Goal: Transaction & Acquisition: Purchase product/service

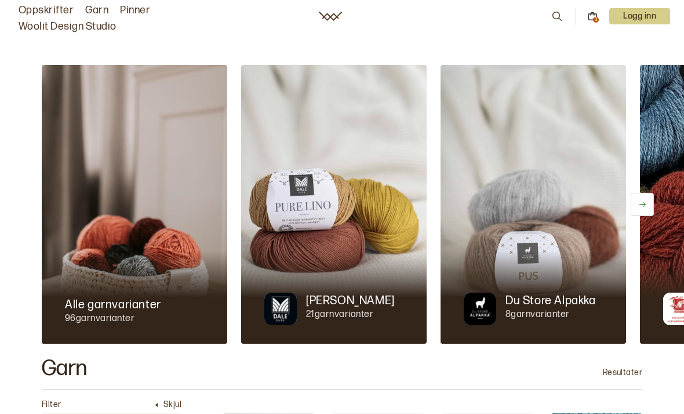
click at [593, 19] on div "3" at bounding box center [596, 20] width 6 height 6
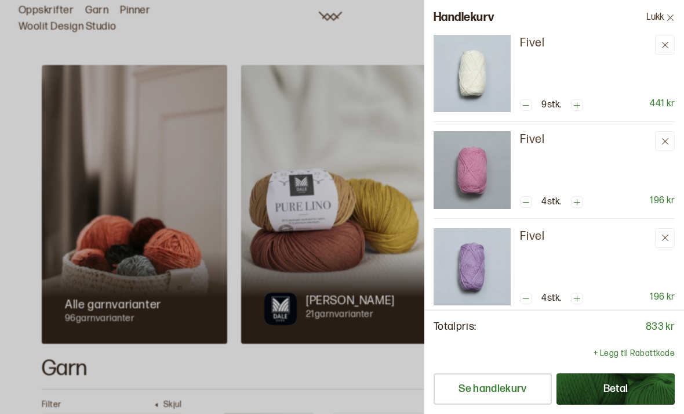
click at [630, 357] on p "+ Legg til Rabattkode" at bounding box center [634, 353] width 81 height 12
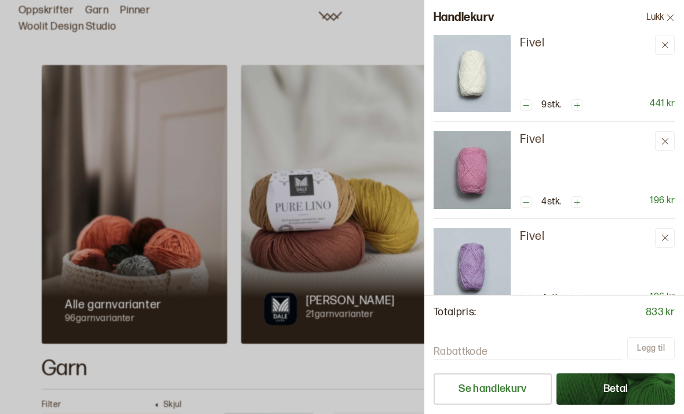
scroll to position [22, 0]
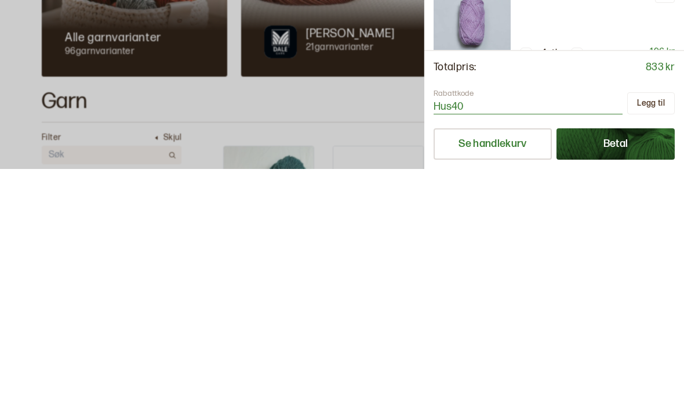
type input "Hus40"
click at [655, 337] on button "Legg til" at bounding box center [652, 348] width 48 height 22
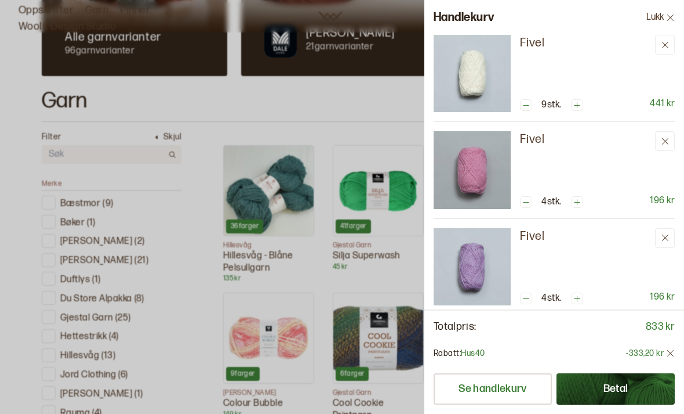
click at [663, 16] on button "Lukk" at bounding box center [660, 17] width 47 height 35
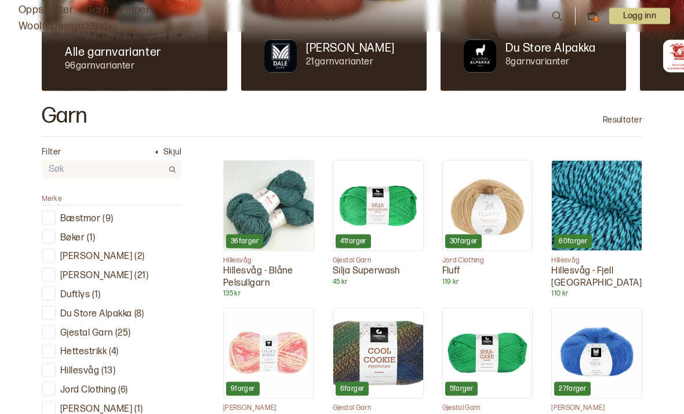
scroll to position [0, 0]
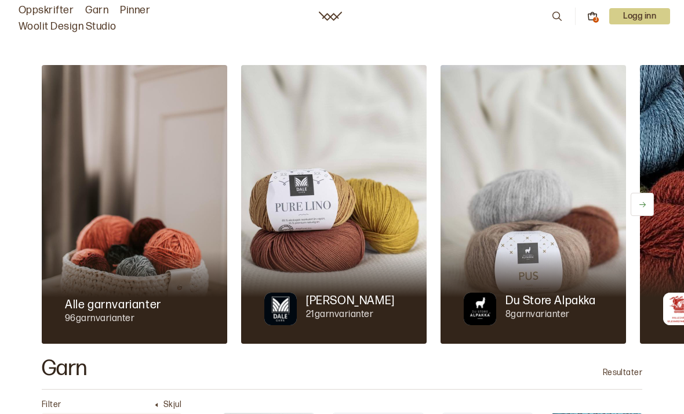
click at [37, 8] on link "Oppskrifter" at bounding box center [46, 10] width 55 height 16
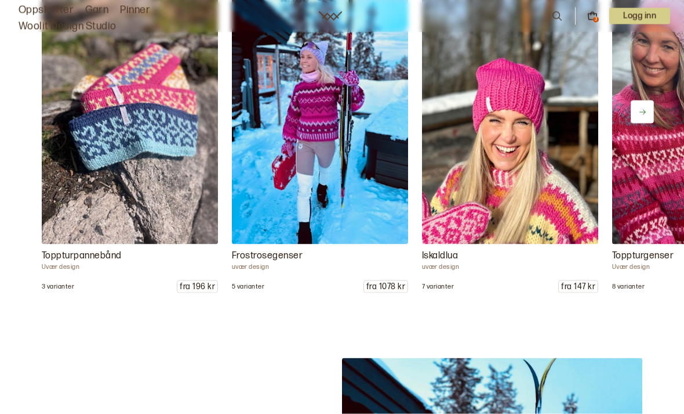
scroll to position [1389, 0]
click at [366, 193] on img at bounding box center [320, 111] width 176 height 264
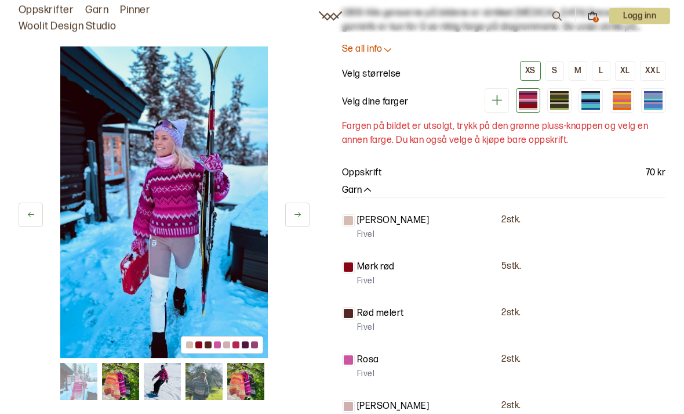
scroll to position [84, 0]
click at [559, 96] on div at bounding box center [559, 96] width 19 height 4
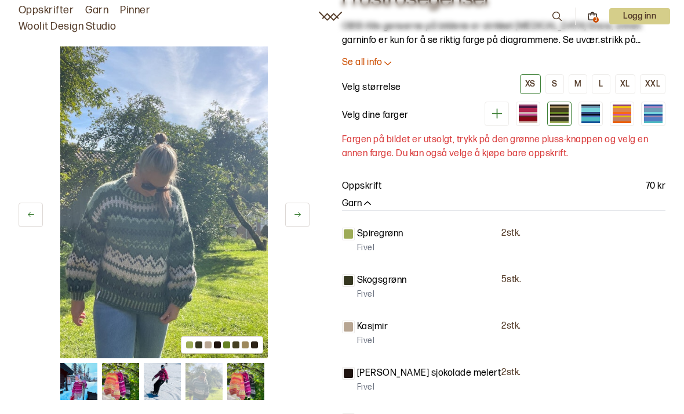
scroll to position [69, 0]
click at [598, 112] on div at bounding box center [591, 110] width 19 height 4
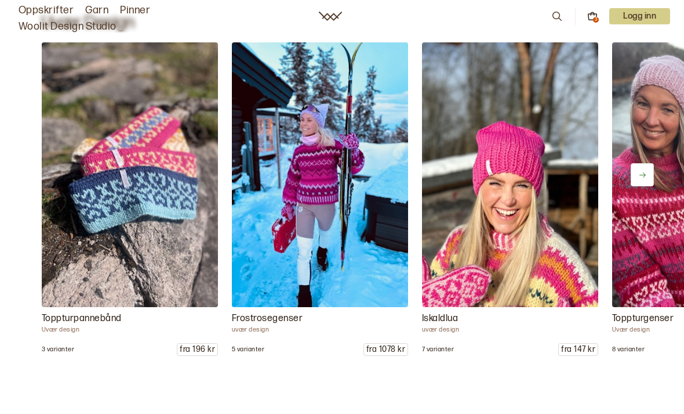
click at [322, 208] on img at bounding box center [320, 174] width 176 height 264
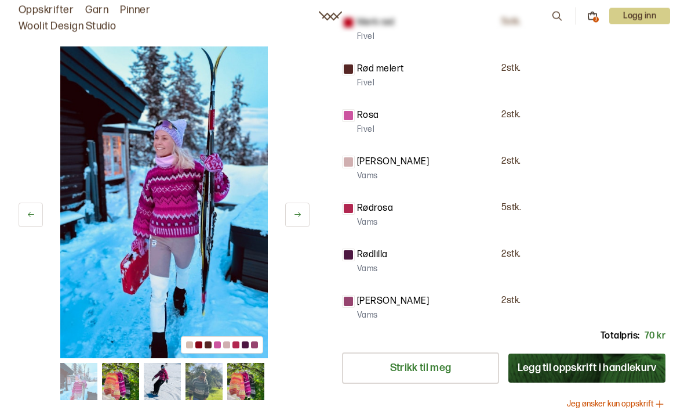
scroll to position [327, 0]
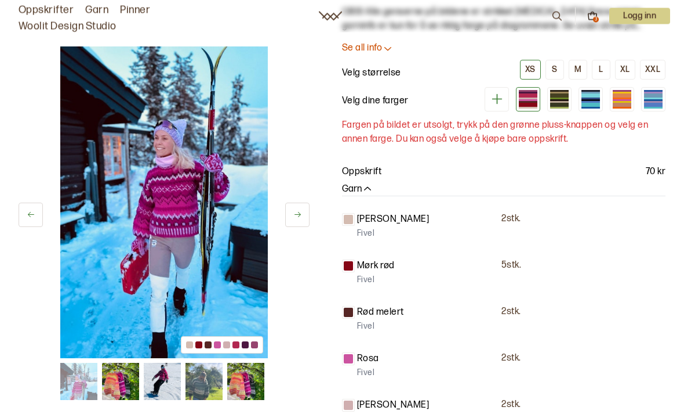
click at [660, 100] on div at bounding box center [653, 101] width 19 height 2
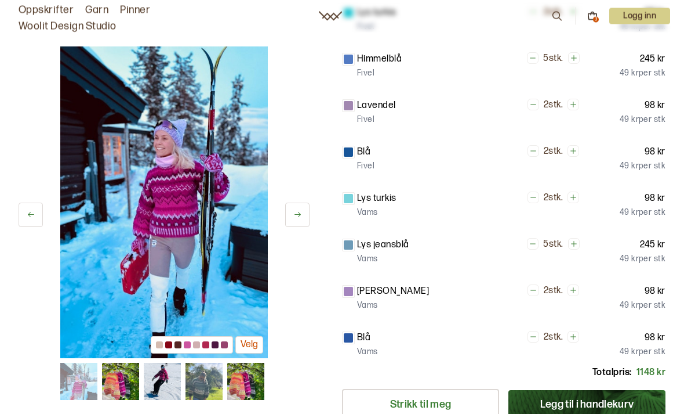
scroll to position [259, 0]
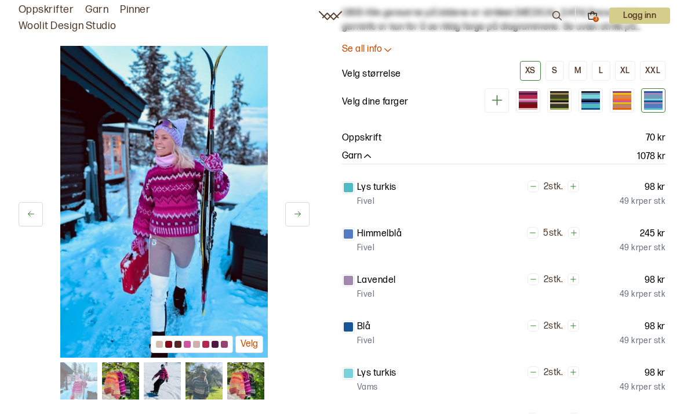
click at [623, 104] on div at bounding box center [622, 106] width 19 height 4
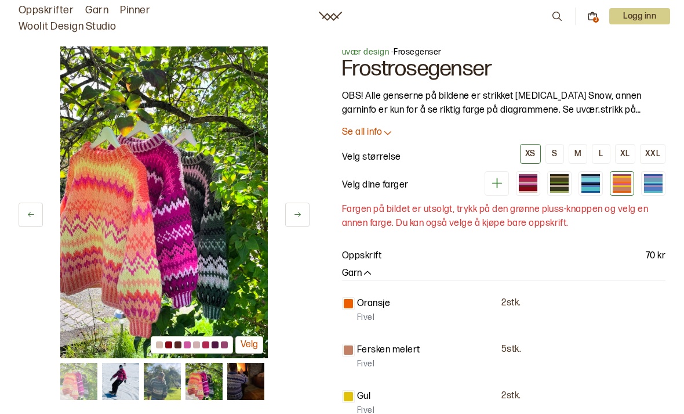
click at [594, 179] on div at bounding box center [591, 179] width 19 height 4
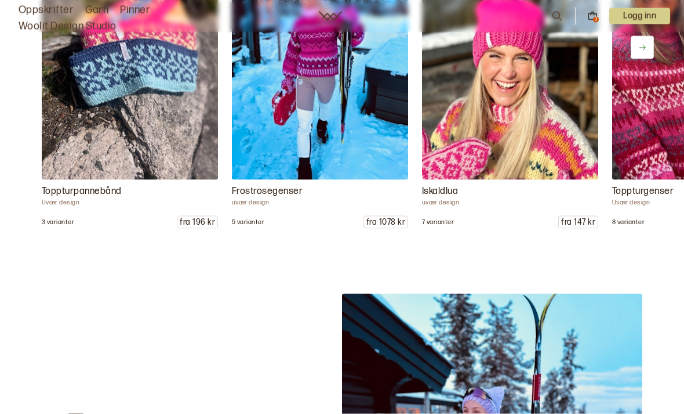
scroll to position [1375, 0]
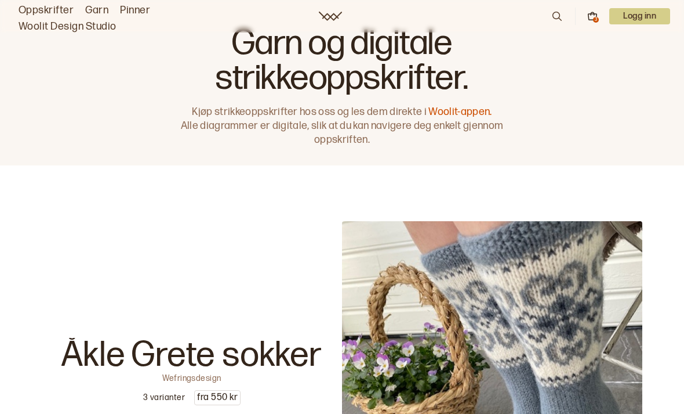
click at [553, 23] on icon at bounding box center [557, 16] width 13 height 13
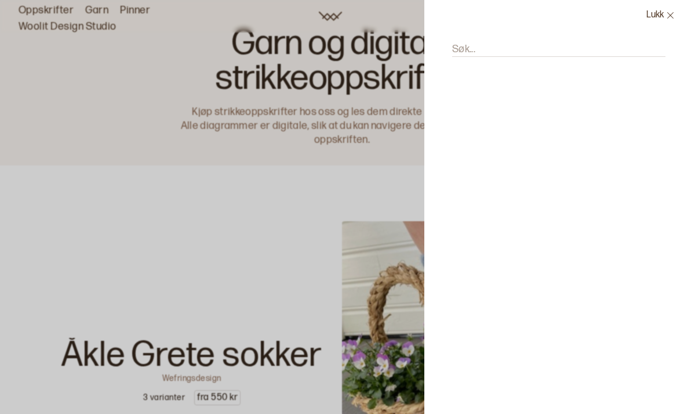
click at [488, 44] on input "Søk..." at bounding box center [558, 49] width 213 height 15
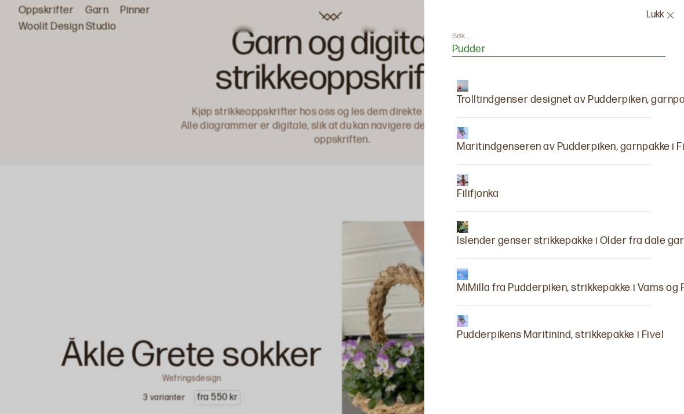
click at [501, 52] on input "Pudder" at bounding box center [558, 49] width 213 height 15
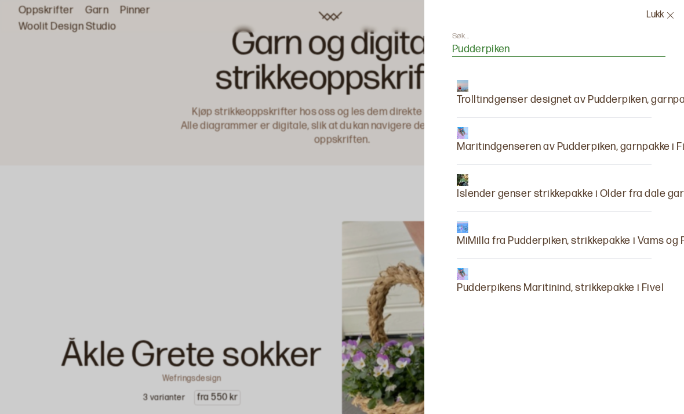
type input "Pudderpiken"
click at [521, 142] on p "Maritindgenseren av Pudderpiken, garnpakke i Fivel" at bounding box center [578, 147] width 242 height 16
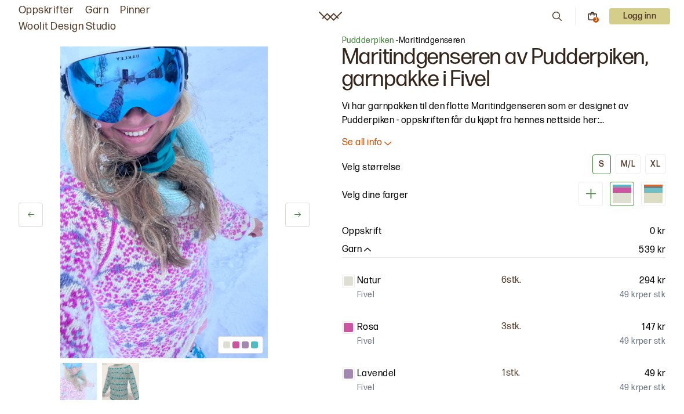
scroll to position [12, 0]
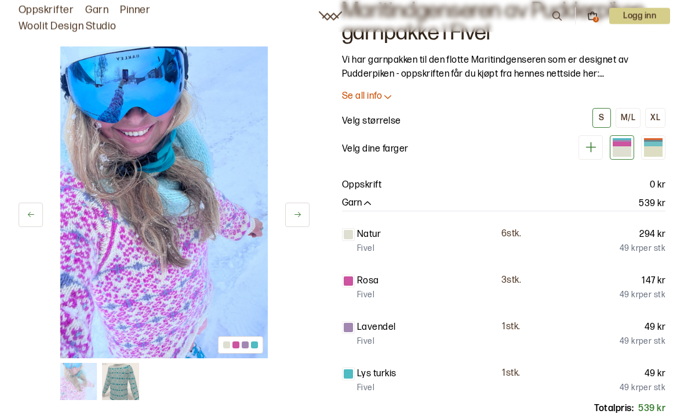
click at [661, 119] on button "XL" at bounding box center [656, 118] width 20 height 20
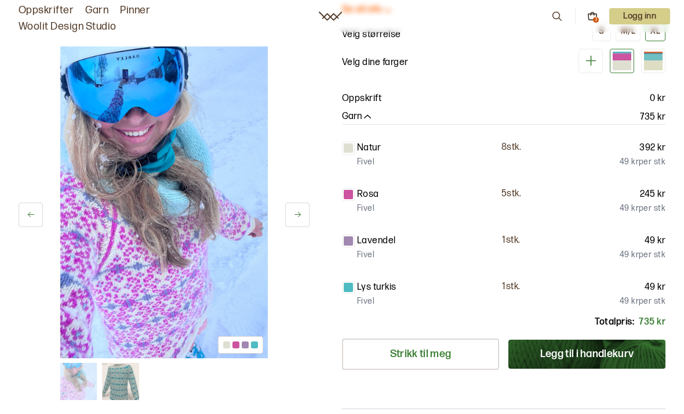
scroll to position [144, 0]
click at [597, 348] on button "Legg til i handlekurv" at bounding box center [587, 354] width 157 height 29
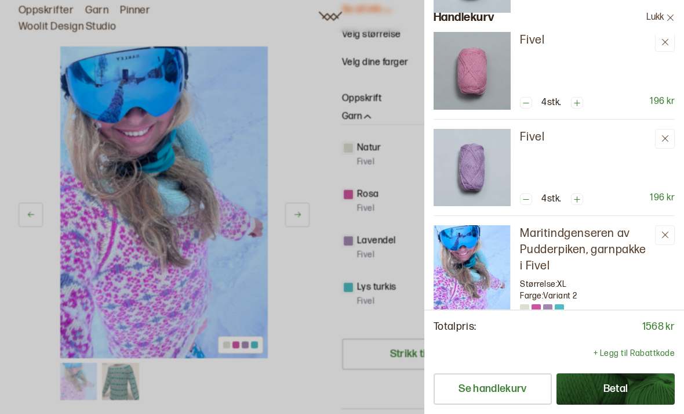
scroll to position [99, 0]
click at [666, 235] on icon at bounding box center [665, 235] width 6 height 6
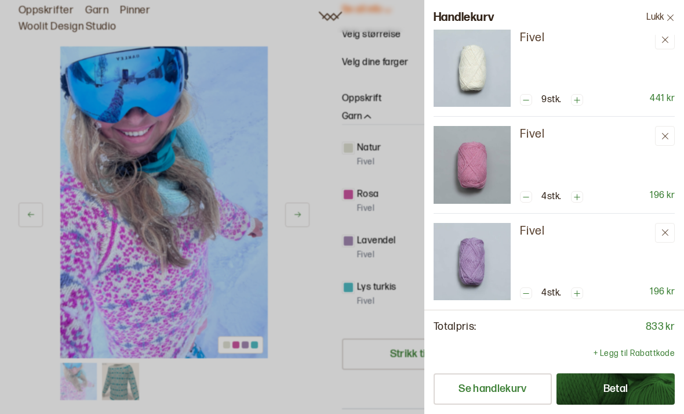
scroll to position [0, 0]
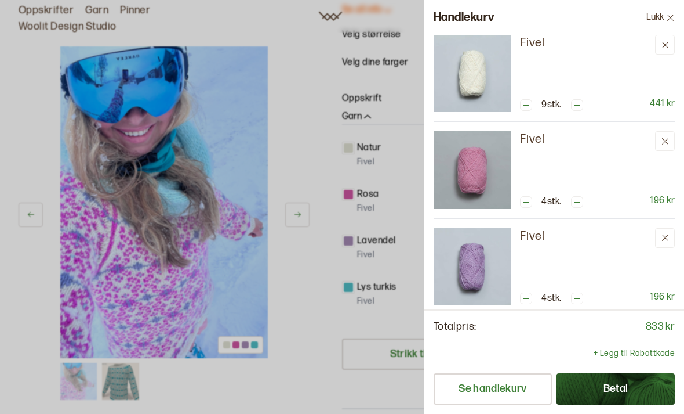
click at [671, 133] on button at bounding box center [665, 141] width 20 height 20
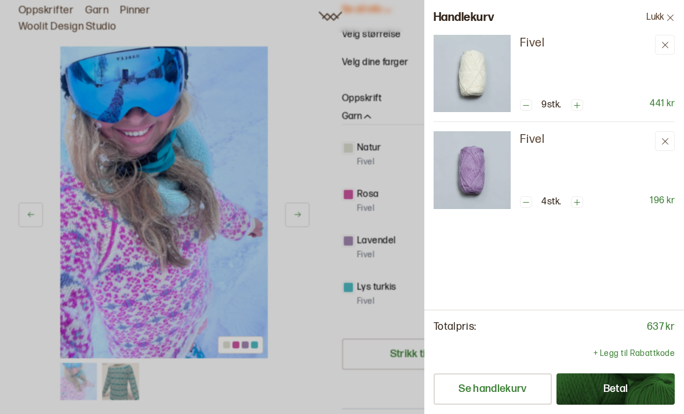
click at [668, 139] on icon at bounding box center [665, 141] width 9 height 9
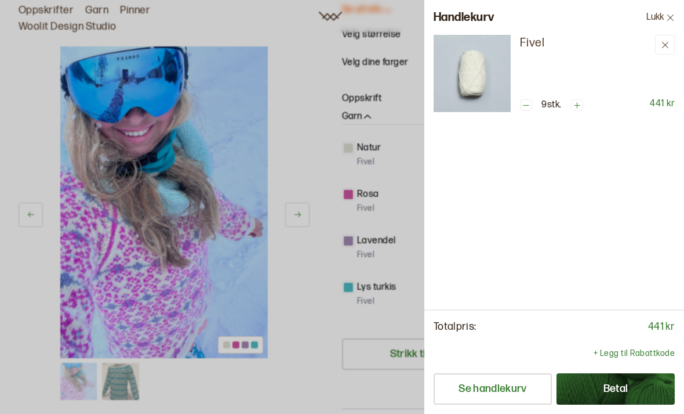
click at [669, 42] on icon at bounding box center [665, 45] width 9 height 9
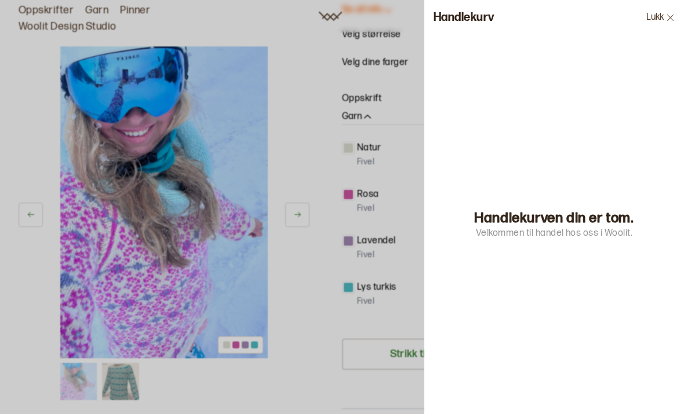
click at [663, 14] on button "Lukk" at bounding box center [660, 17] width 47 height 35
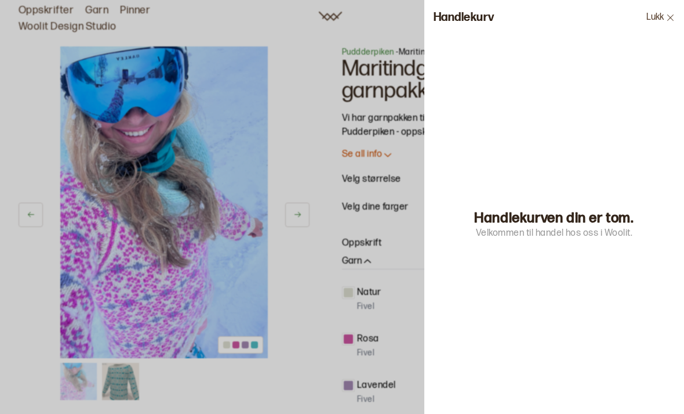
scroll to position [144, 0]
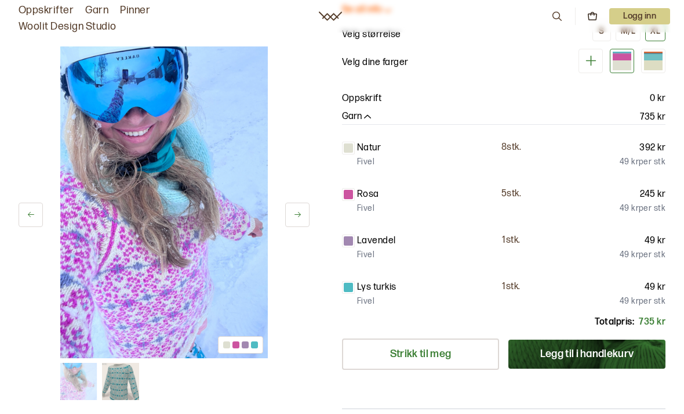
click at [600, 353] on button "Legg til i handlekurv" at bounding box center [587, 353] width 157 height 29
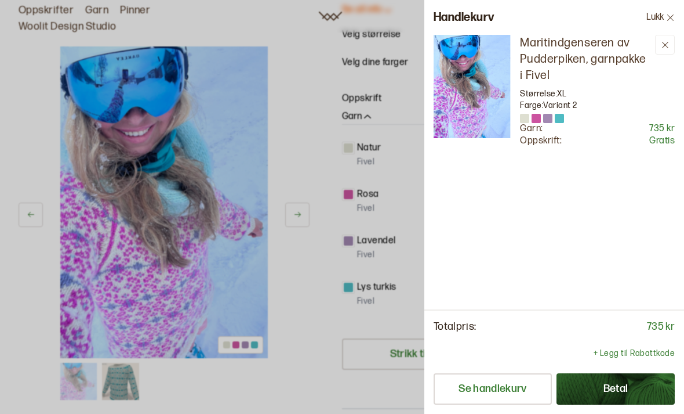
click at [325, 369] on div at bounding box center [342, 207] width 684 height 414
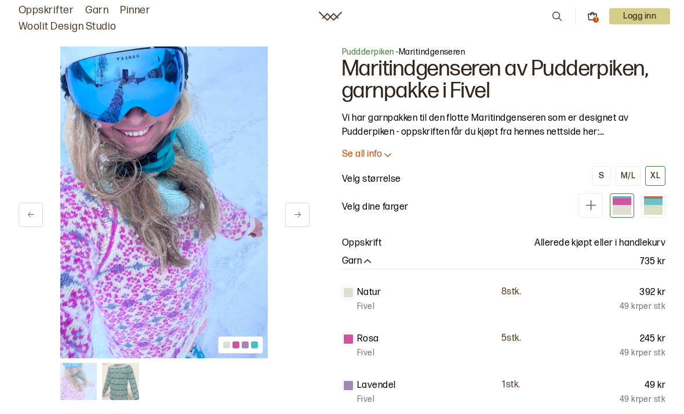
click at [367, 54] on span "Puddderpiken" at bounding box center [368, 52] width 52 height 10
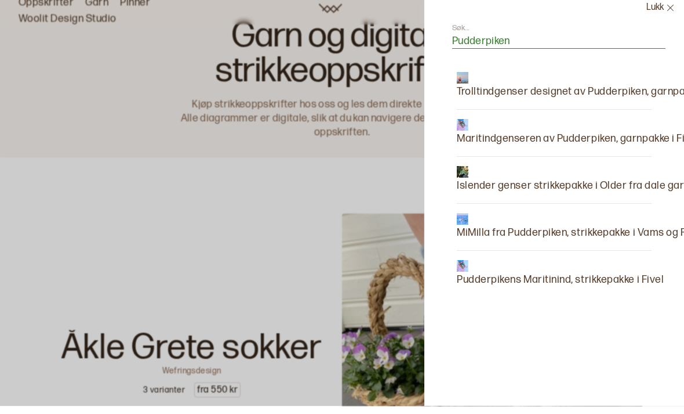
type input "Pudderpiken"
click at [558, 95] on p "Trolltindgenser designet av Pudderpiken, garnpakke" at bounding box center [579, 100] width 244 height 16
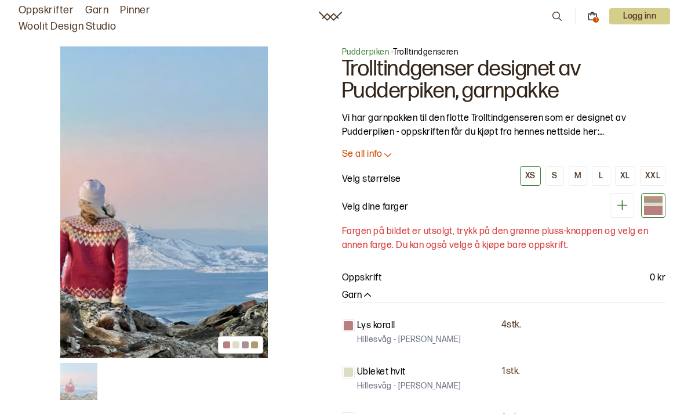
click at [41, 13] on link "Oppskrifter" at bounding box center [46, 10] width 55 height 16
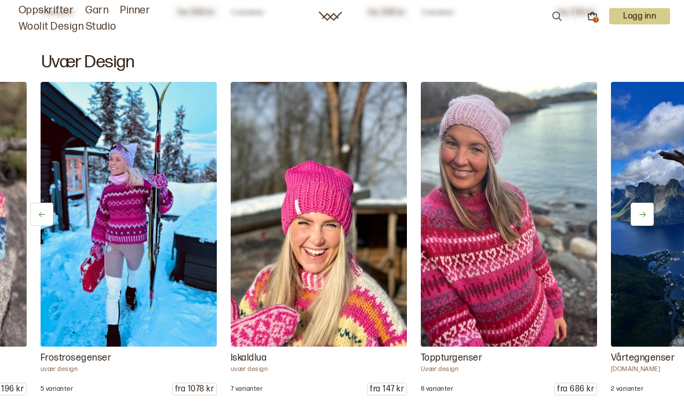
scroll to position [0, 190]
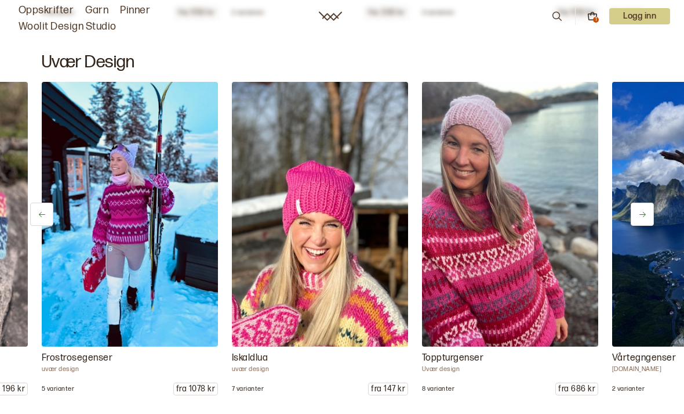
click at [528, 307] on img at bounding box center [510, 214] width 176 height 264
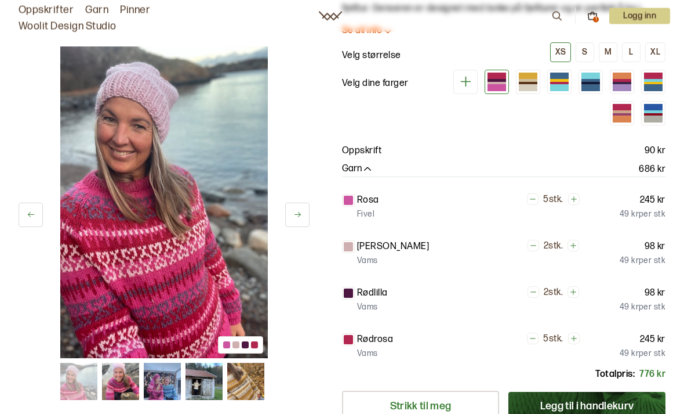
scroll to position [102, 0]
click at [655, 113] on div at bounding box center [653, 114] width 19 height 3
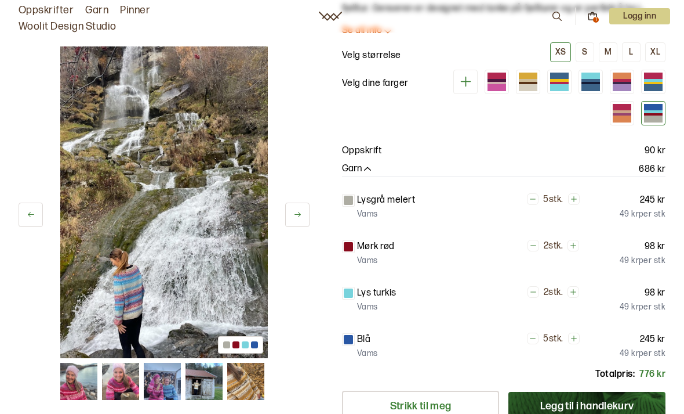
click at [657, 51] on div "XL" at bounding box center [656, 52] width 10 height 10
click at [625, 80] on div at bounding box center [622, 81] width 19 height 2
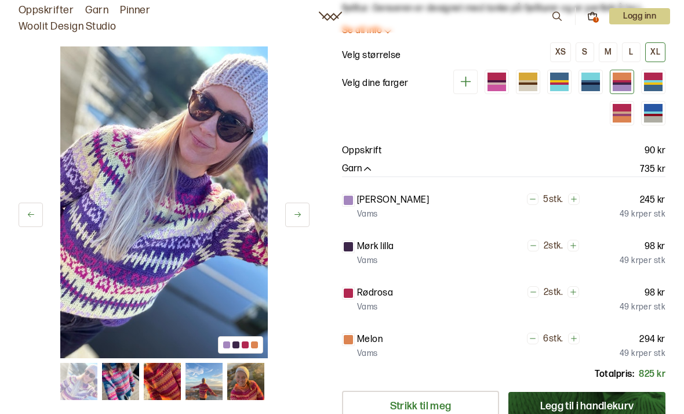
click at [592, 81] on div at bounding box center [591, 81] width 19 height 2
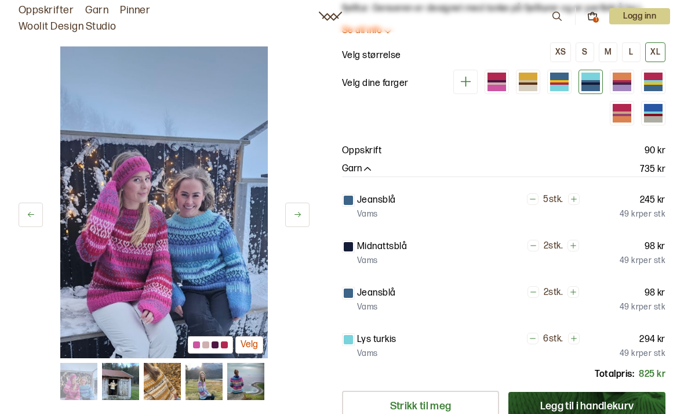
click at [560, 81] on div at bounding box center [559, 81] width 19 height 2
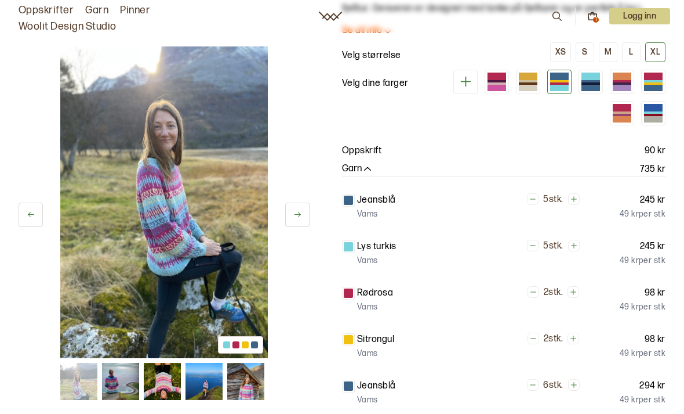
click at [524, 81] on div at bounding box center [528, 81] width 19 height 2
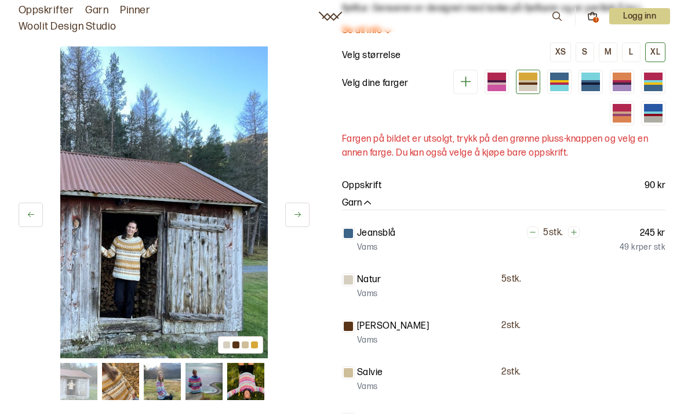
click at [503, 83] on div at bounding box center [497, 83] width 19 height 2
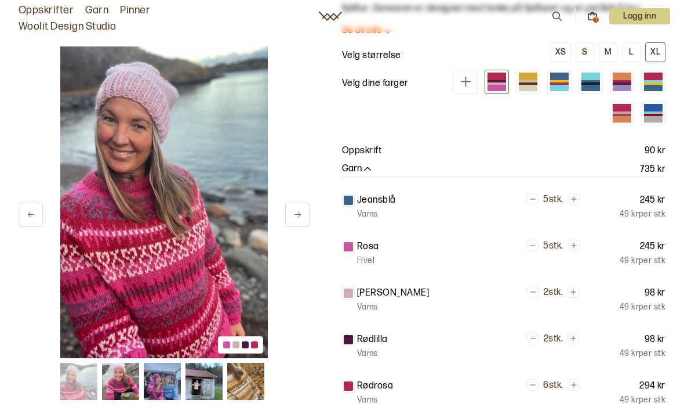
click at [528, 87] on div at bounding box center [528, 88] width 19 height 6
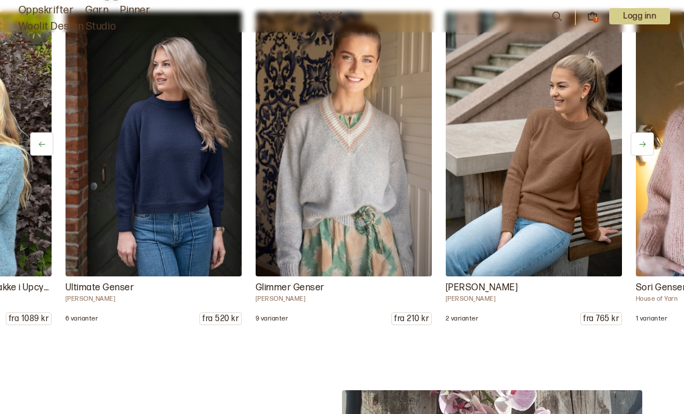
scroll to position [0, 943]
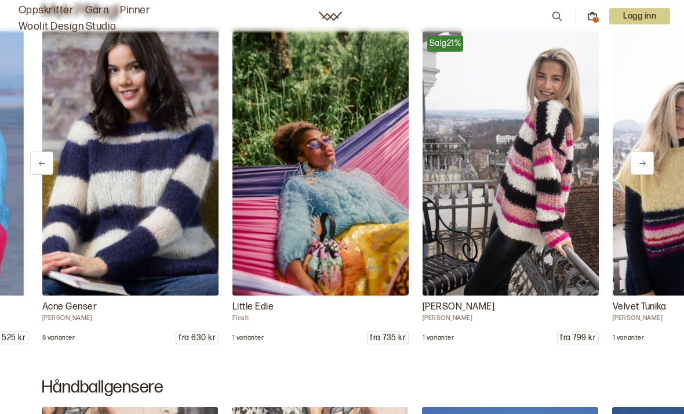
scroll to position [0, 951]
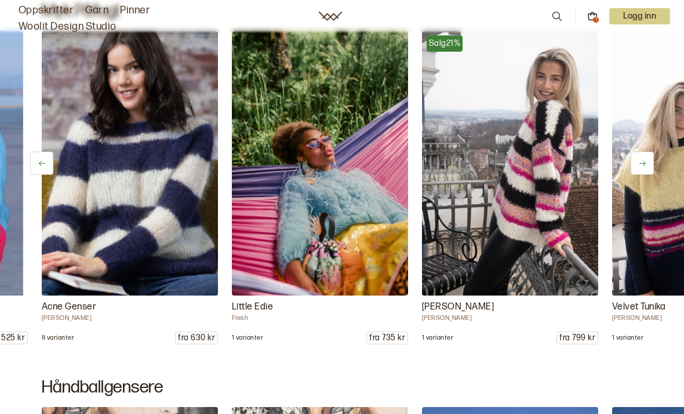
click at [343, 227] on img at bounding box center [320, 163] width 176 height 264
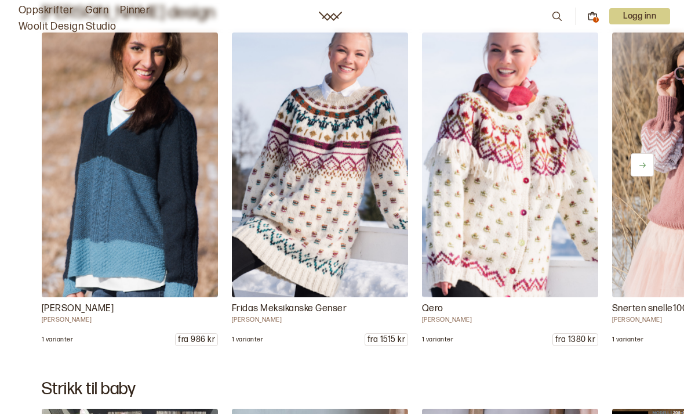
click at [327, 235] on img at bounding box center [320, 164] width 176 height 264
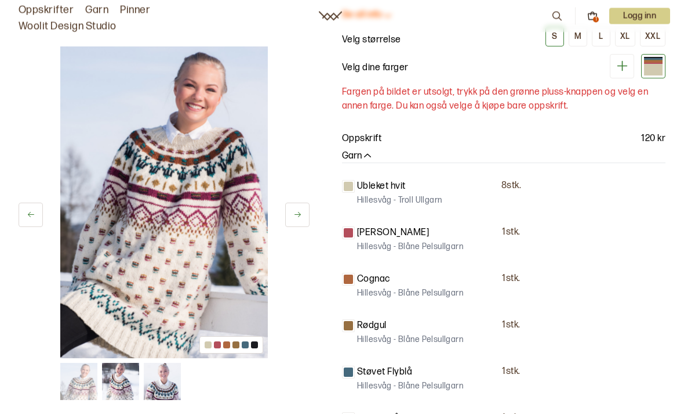
scroll to position [117, 0]
click at [296, 215] on icon at bounding box center [297, 214] width 9 height 9
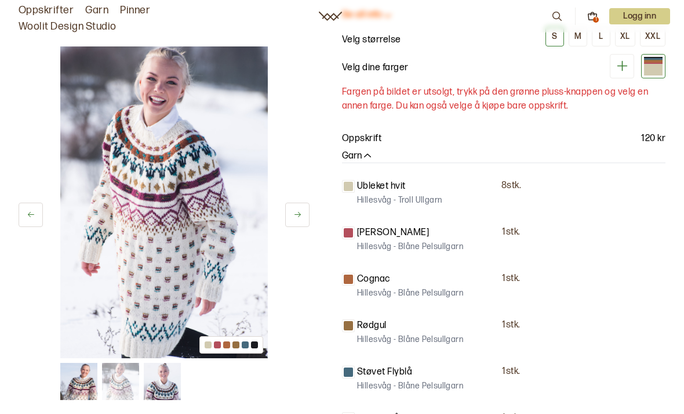
click at [288, 218] on button at bounding box center [297, 214] width 24 height 24
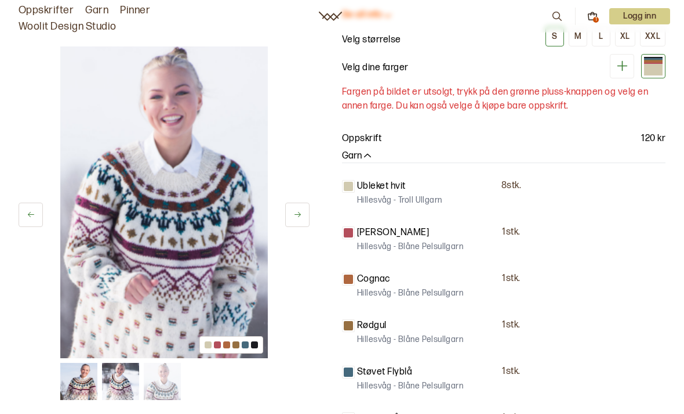
click at [288, 221] on button at bounding box center [297, 214] width 24 height 24
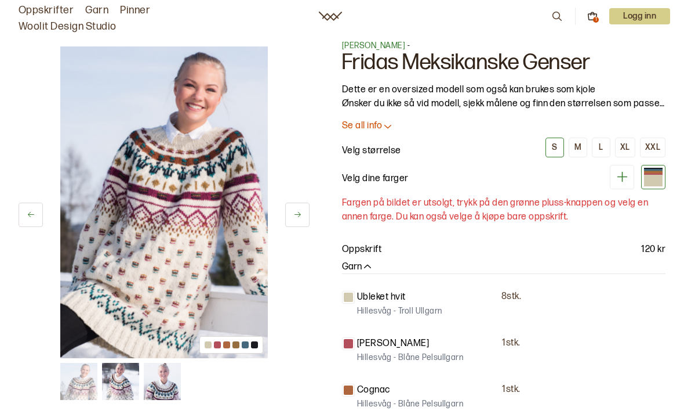
scroll to position [0, 0]
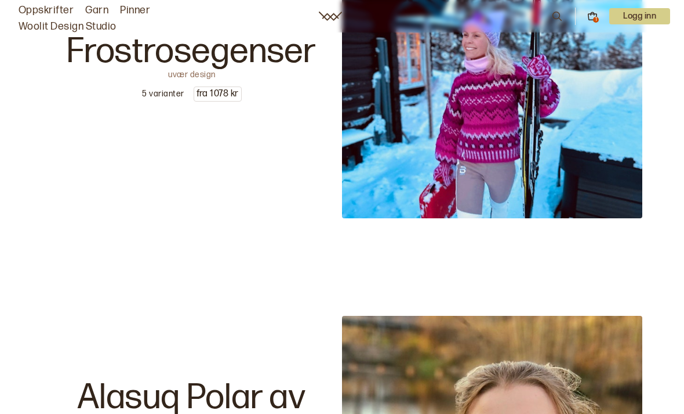
scroll to position [1814, 0]
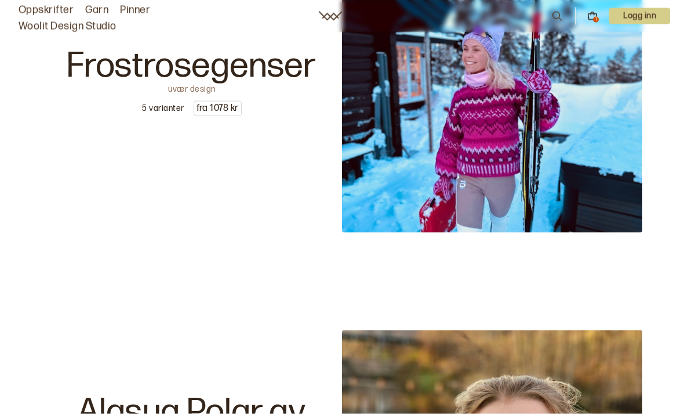
click at [596, 14] on icon at bounding box center [593, 17] width 8 height 6
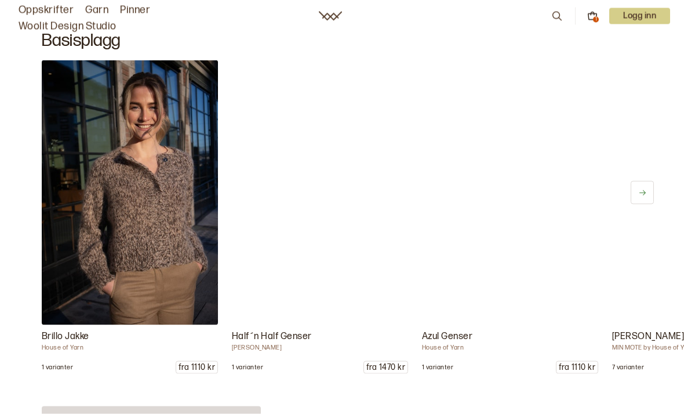
scroll to position [0, 0]
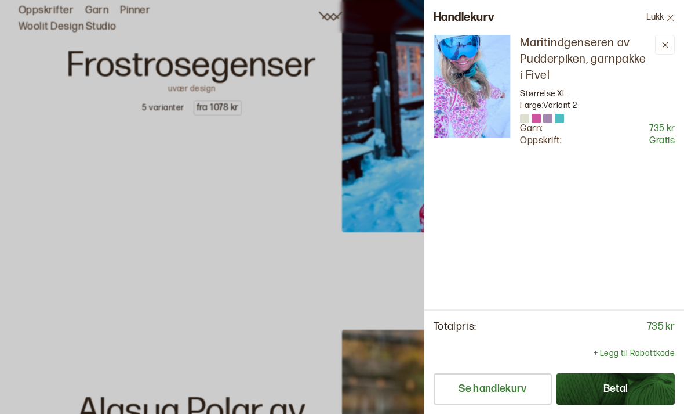
click at [624, 353] on p "+ Legg til Rabattkode" at bounding box center [634, 353] width 81 height 12
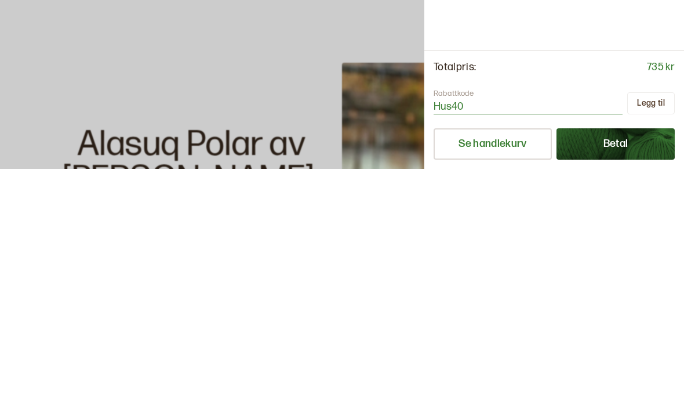
type input "Hus40"
click at [654, 337] on button "Legg til" at bounding box center [652, 348] width 48 height 22
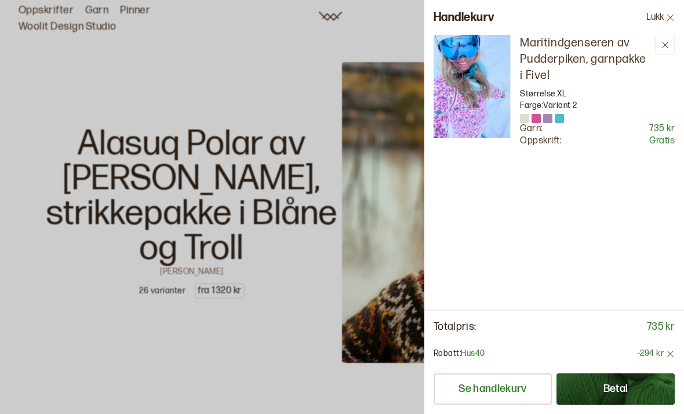
click at [287, 336] on div at bounding box center [342, 207] width 684 height 414
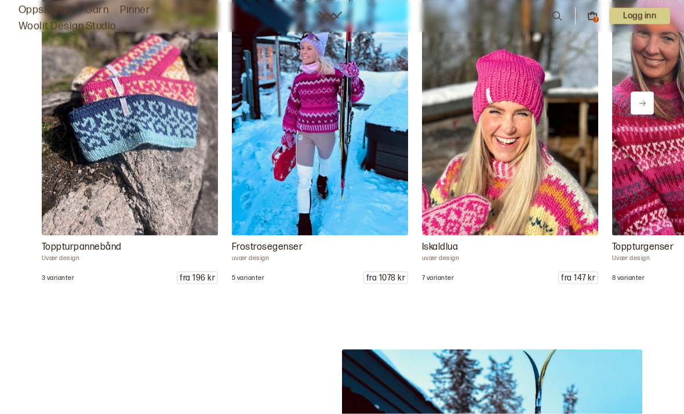
scroll to position [1343, 0]
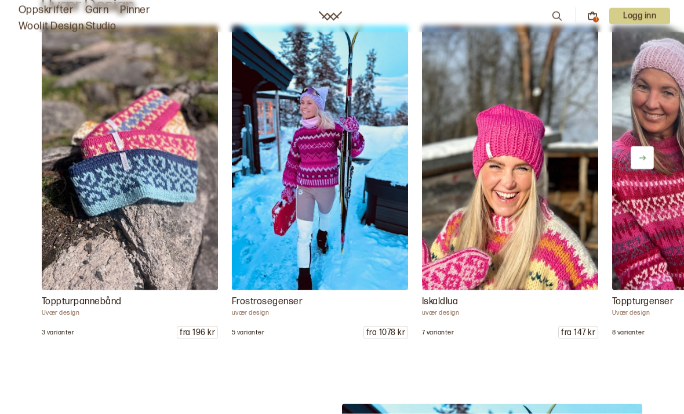
click at [590, 19] on icon at bounding box center [593, 16] width 10 height 10
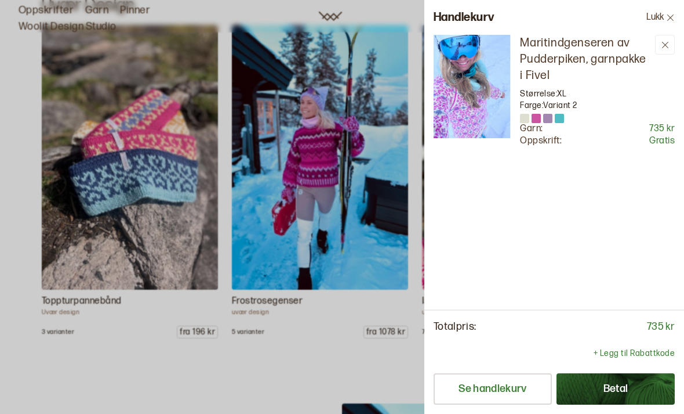
click at [614, 358] on p "+ Legg til Rabattkode" at bounding box center [634, 353] width 81 height 12
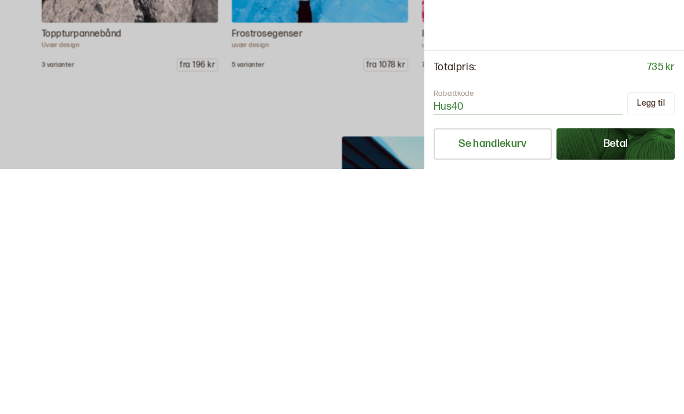
type input "Hus40"
click at [624, 373] on button "Betal" at bounding box center [616, 388] width 118 height 31
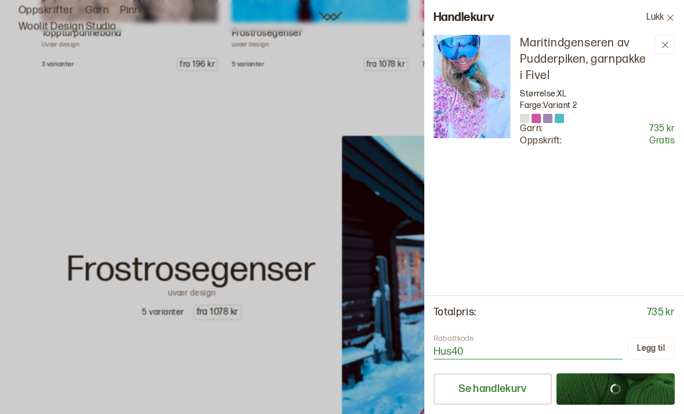
click at [654, 346] on button "Legg til" at bounding box center [652, 348] width 48 height 22
